Goal: Navigation & Orientation: Find specific page/section

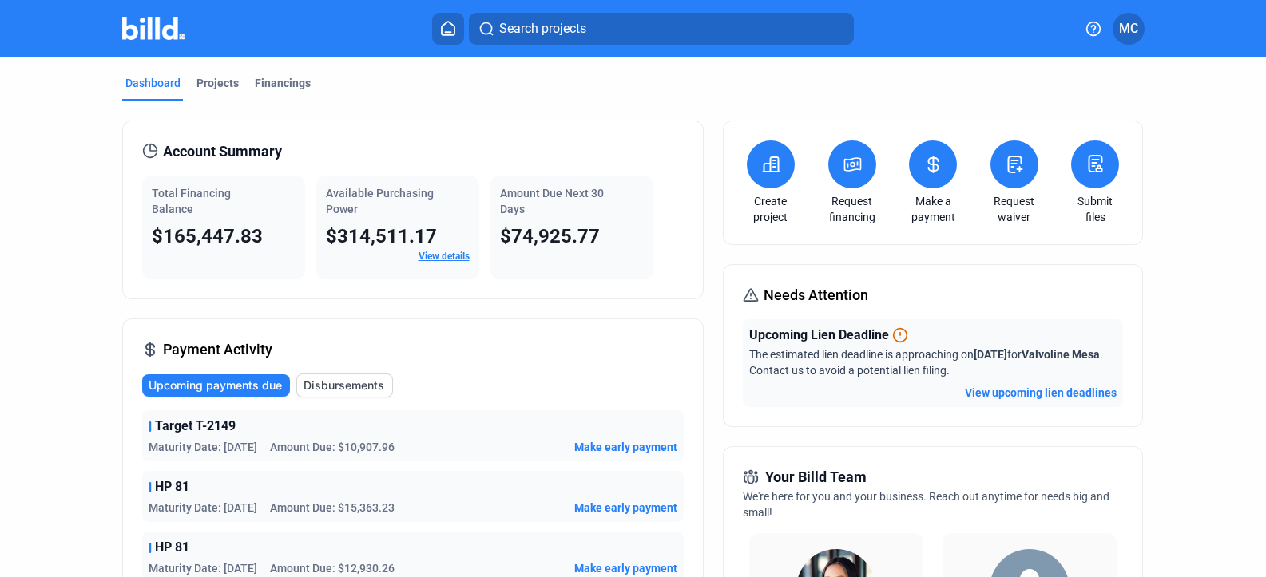
click at [429, 257] on link "View details" at bounding box center [443, 256] width 51 height 11
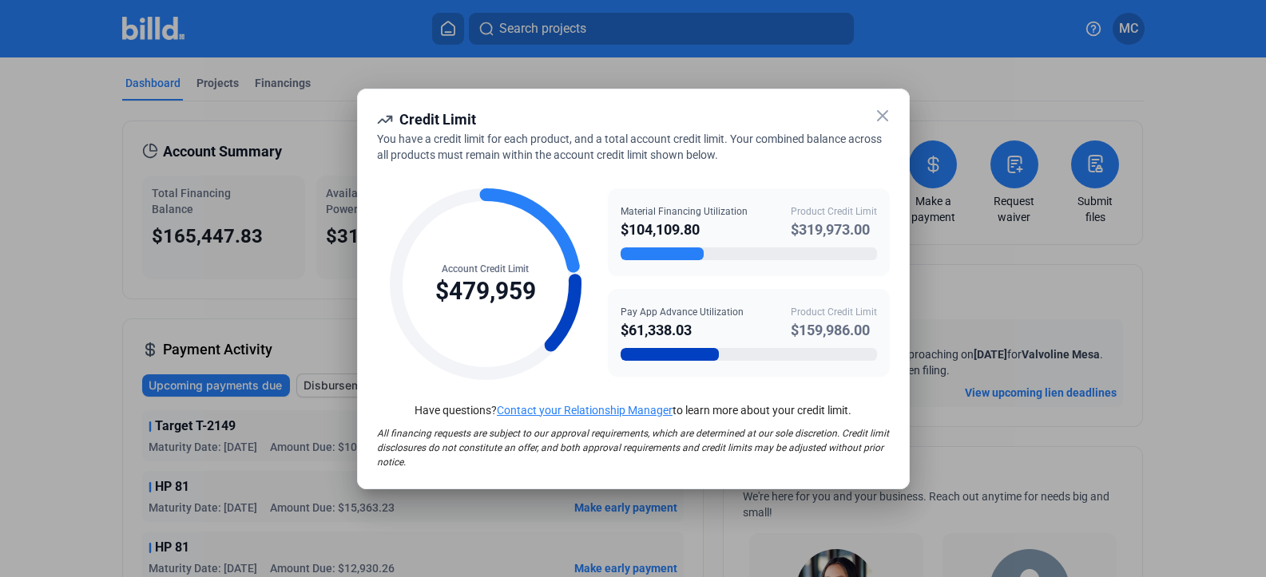
click at [886, 116] on icon at bounding box center [882, 115] width 19 height 19
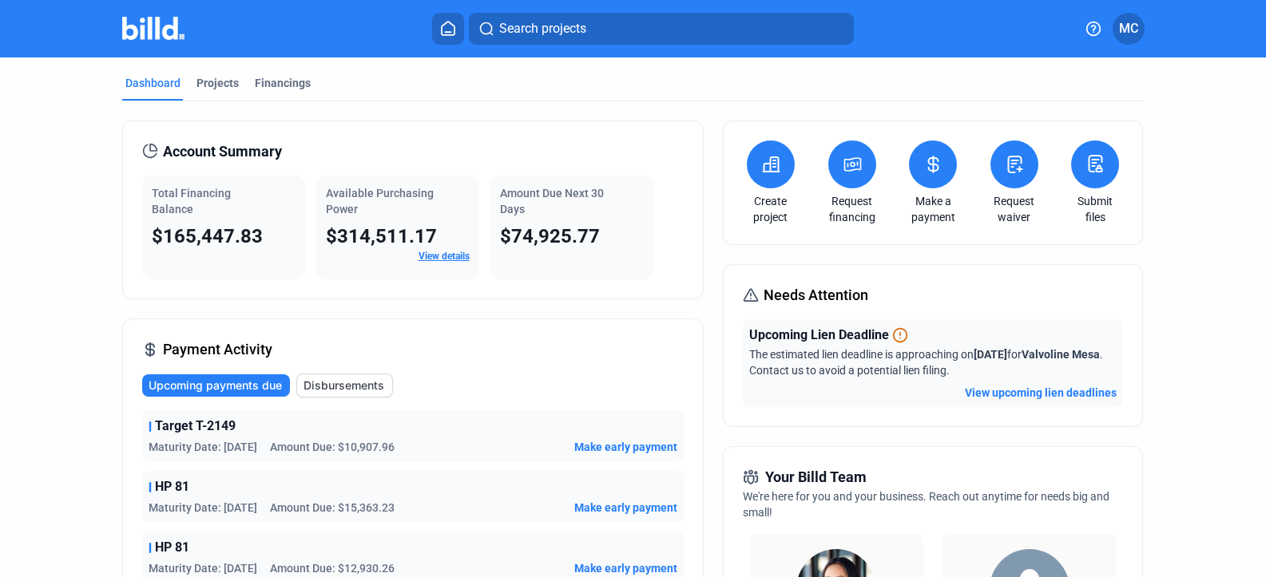
click at [990, 391] on button "View upcoming lien deadlines" at bounding box center [1041, 393] width 152 height 16
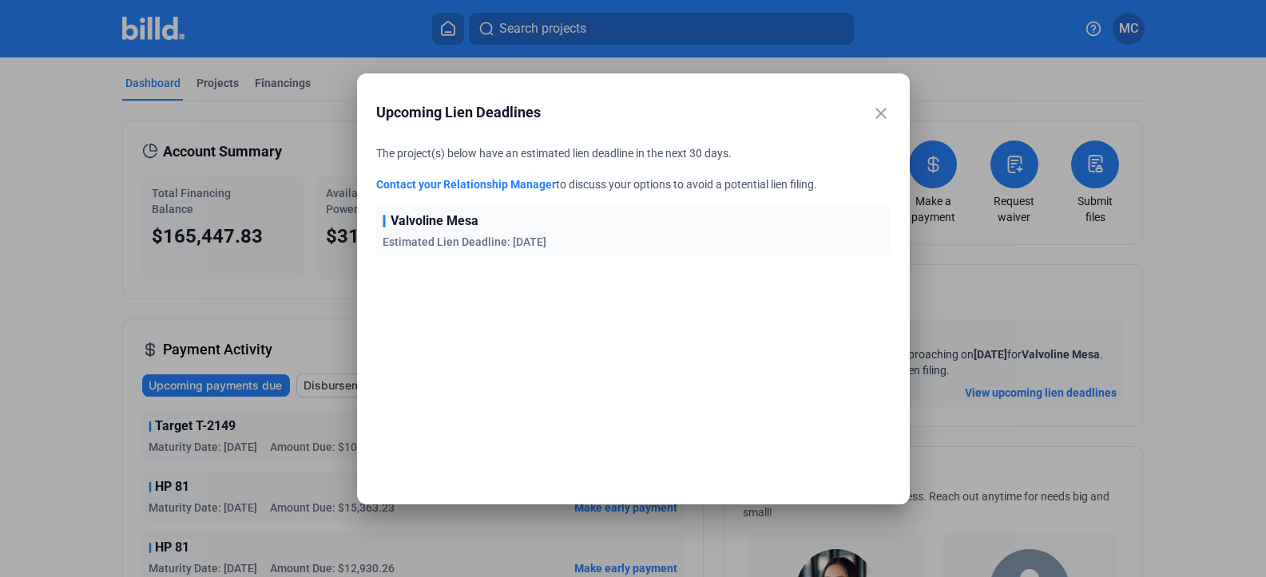
click at [876, 109] on mat-icon "close" at bounding box center [880, 113] width 19 height 19
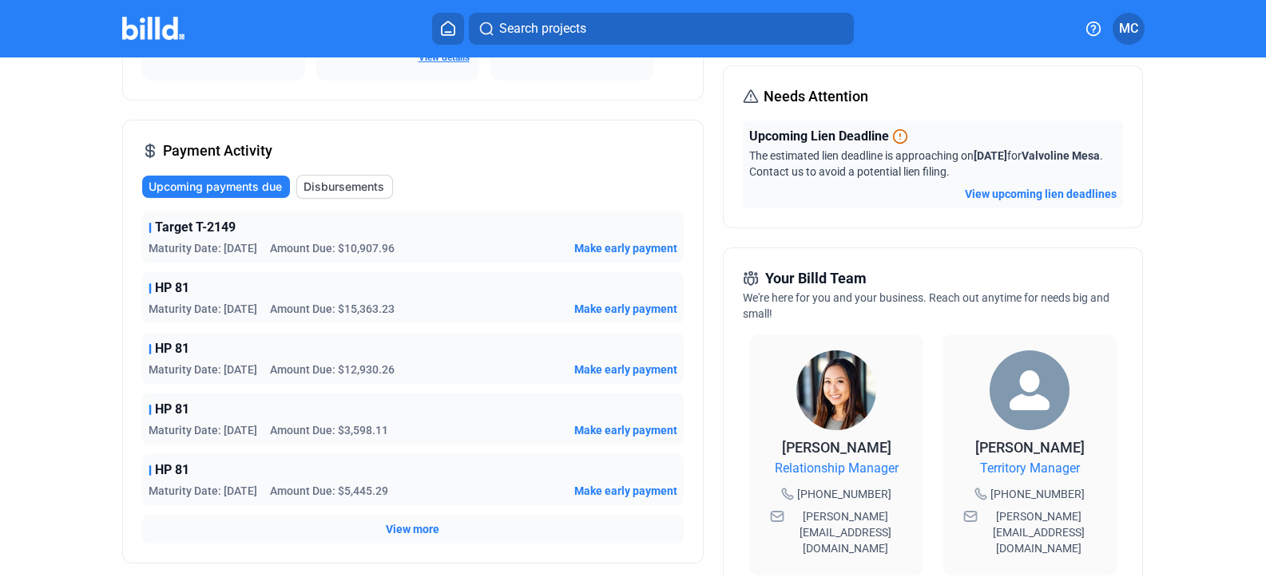
scroll to position [399, 0]
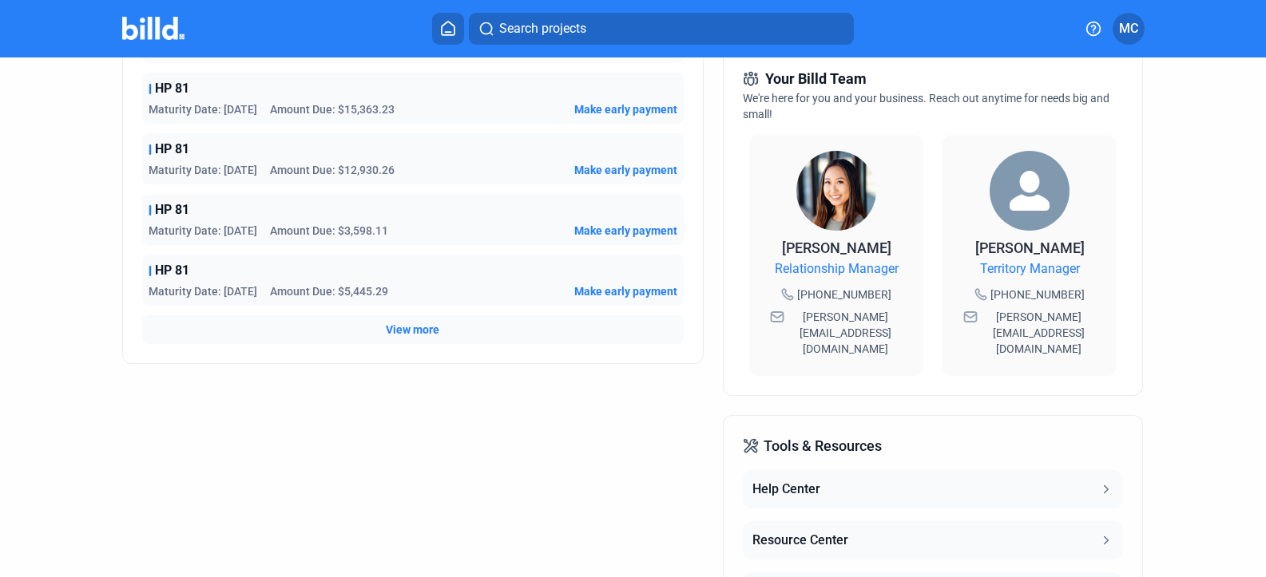
click at [420, 329] on span "View more" at bounding box center [413, 330] width 54 height 16
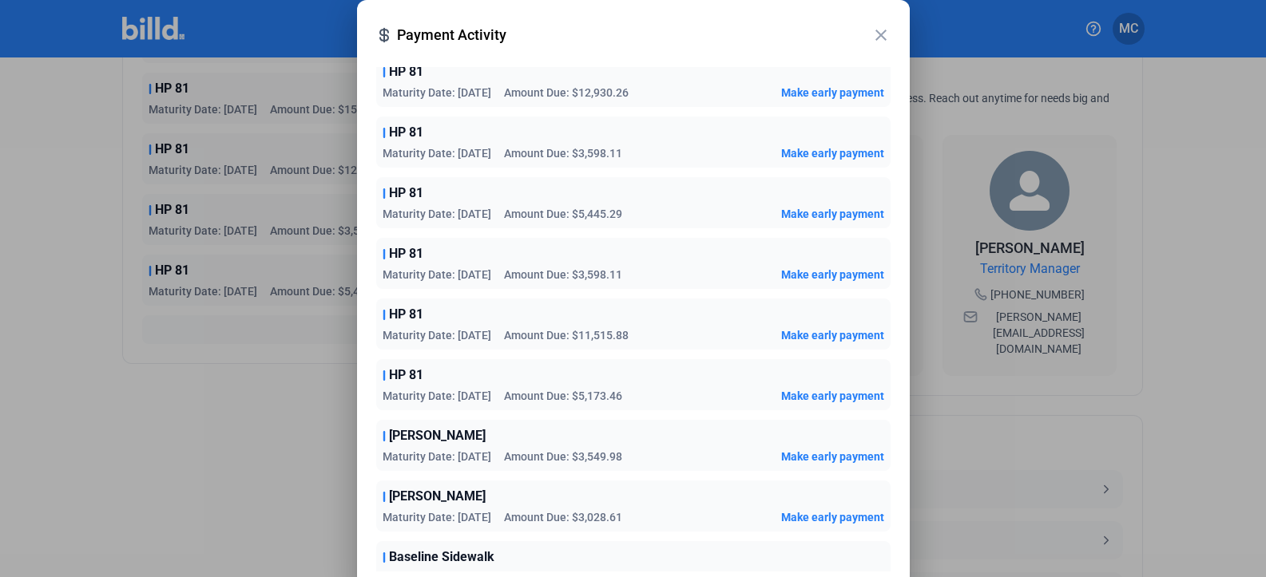
scroll to position [0, 0]
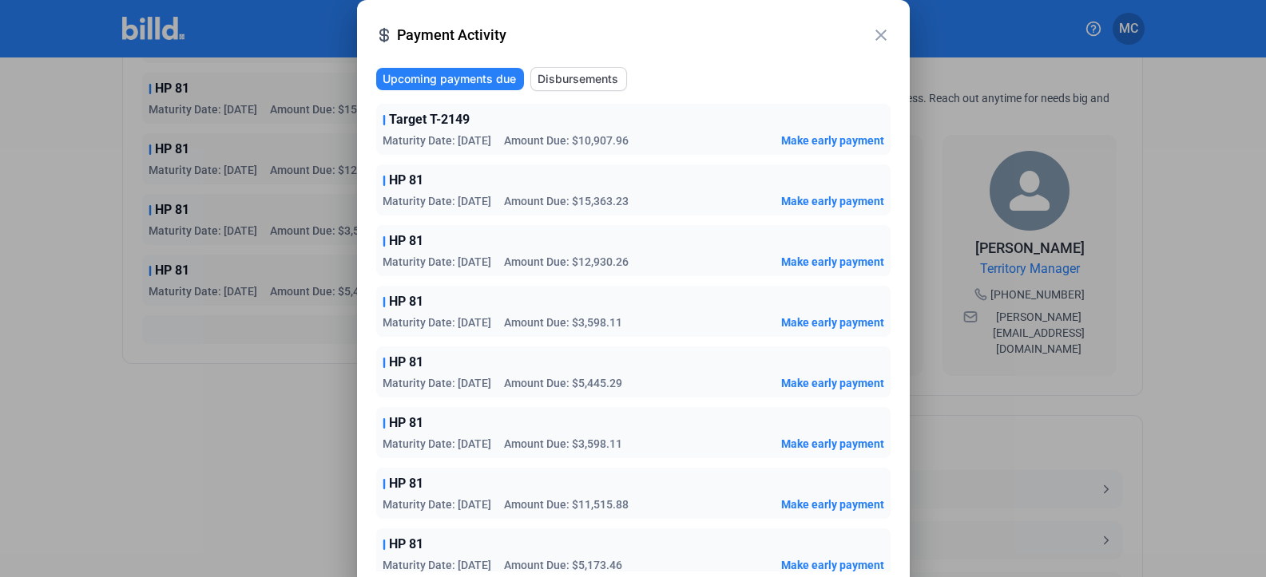
click at [878, 33] on mat-icon "close" at bounding box center [880, 35] width 19 height 19
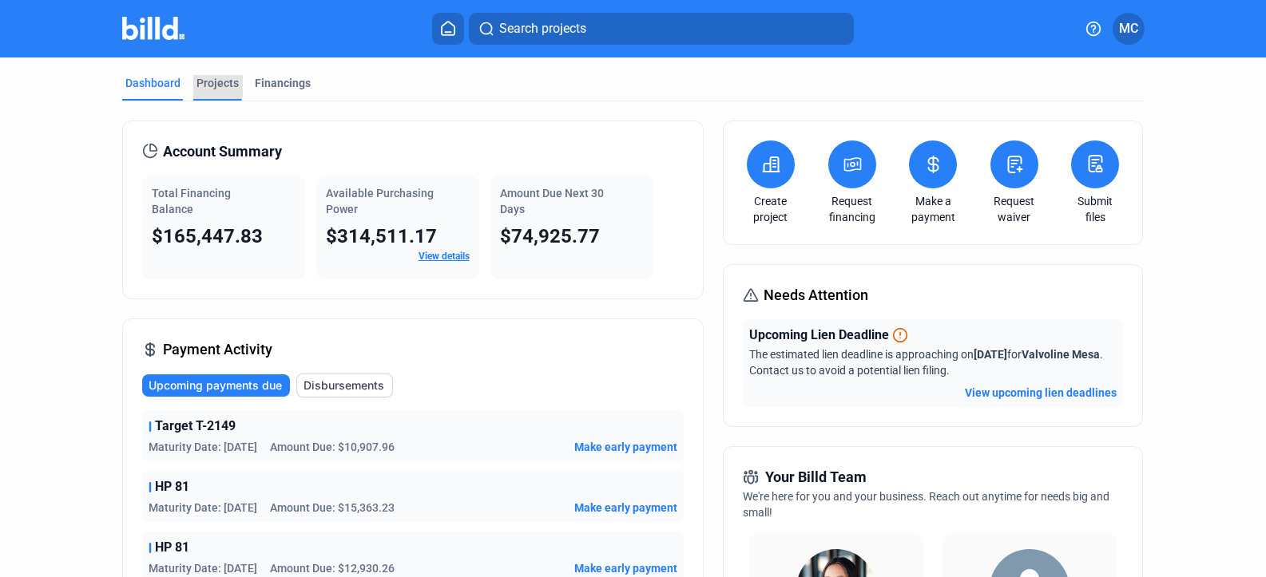
click at [208, 86] on div "Projects" at bounding box center [217, 83] width 42 height 16
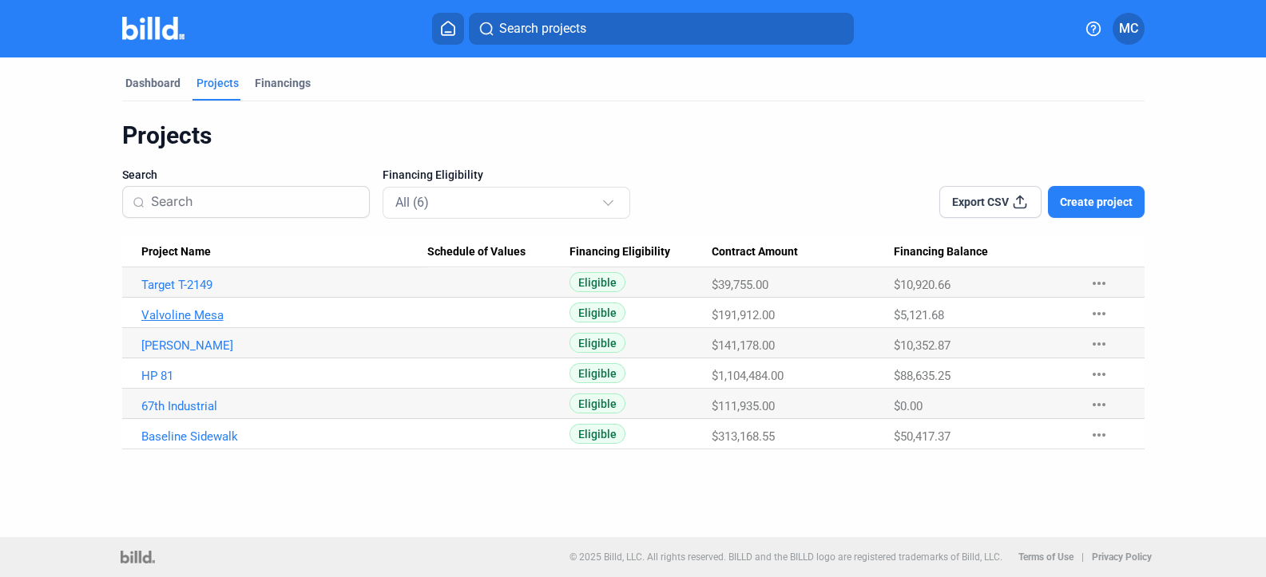
click at [199, 292] on link "Valvoline Mesa" at bounding box center [284, 285] width 287 height 14
